Goal: Task Accomplishment & Management: Complete application form

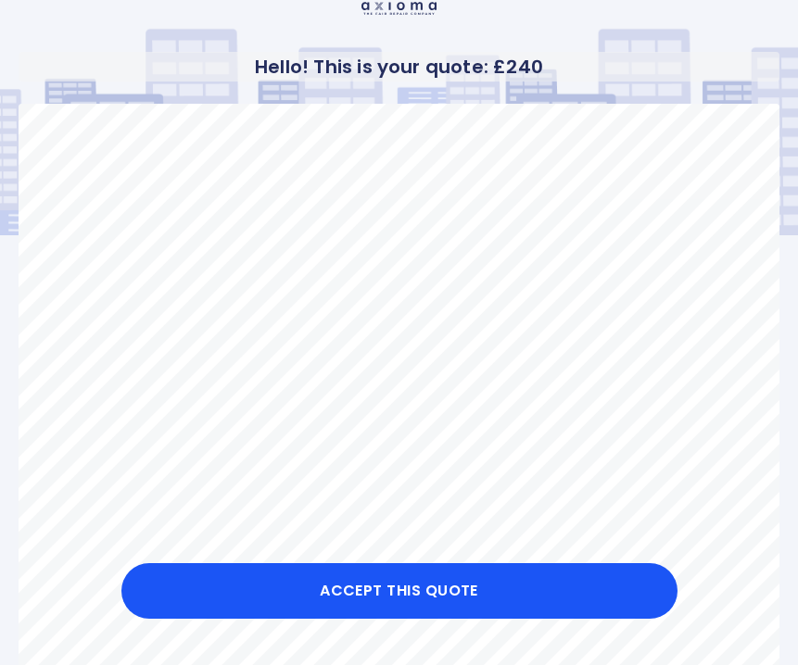
scroll to position [36, 0]
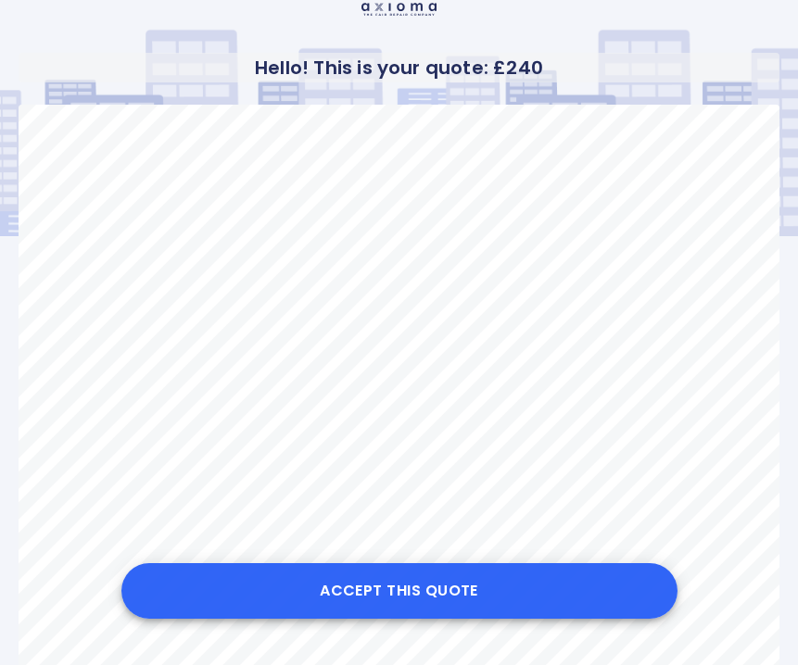
click at [443, 578] on button "Accept this Quote" at bounding box center [399, 591] width 556 height 56
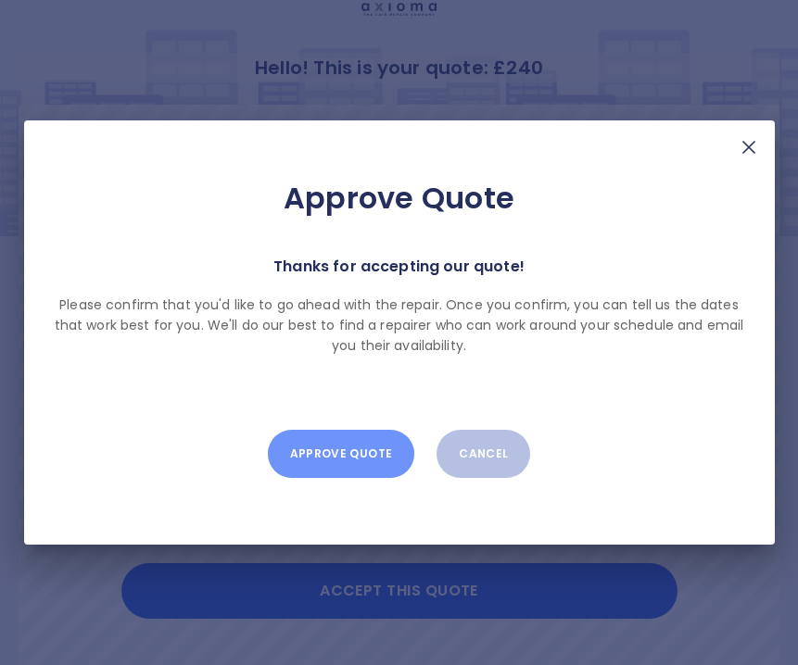
click at [348, 462] on button "Approve Quote" at bounding box center [341, 454] width 146 height 48
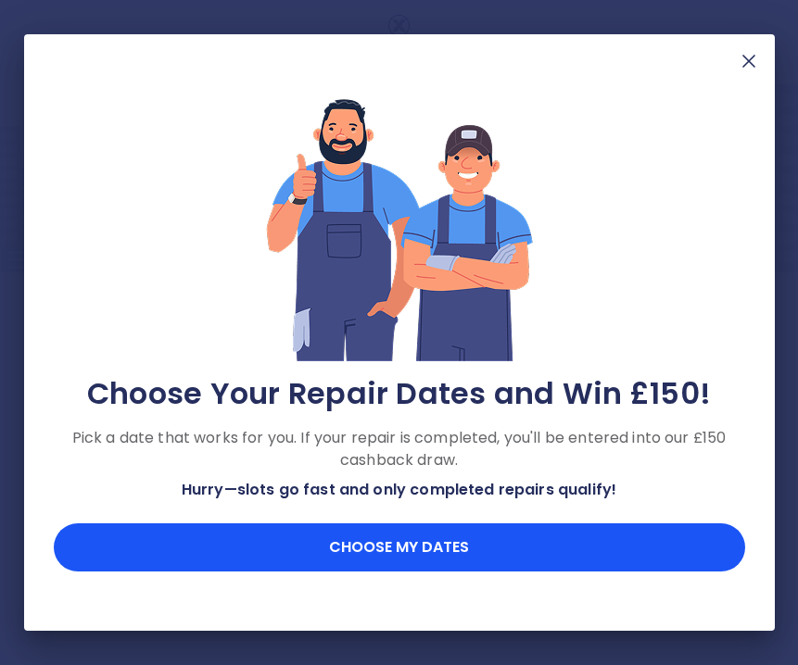
click at [742, 61] on img at bounding box center [749, 61] width 22 height 22
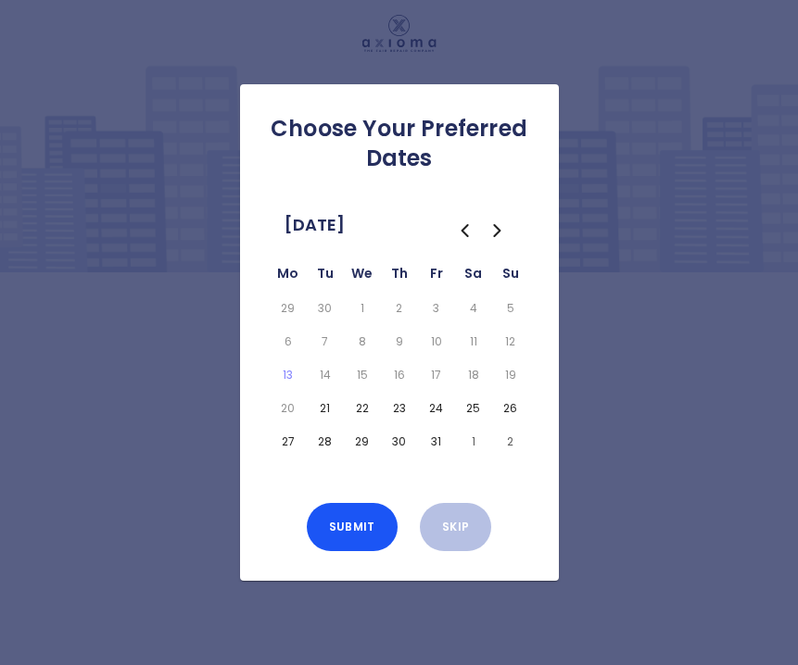
drag, startPoint x: 323, startPoint y: 402, endPoint x: 337, endPoint y: 421, distance: 23.7
click at [323, 402] on button "21" at bounding box center [325, 409] width 30 height 26
click at [348, 531] on button "Submit" at bounding box center [352, 527] width 91 height 48
